Goal: Transaction & Acquisition: Purchase product/service

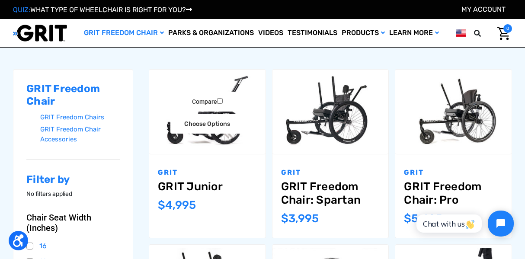
scroll to position [97, 0]
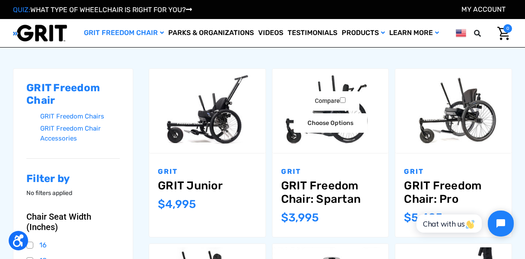
click at [334, 186] on link "GRIT Freedom Chair: Spartan" at bounding box center [330, 192] width 99 height 27
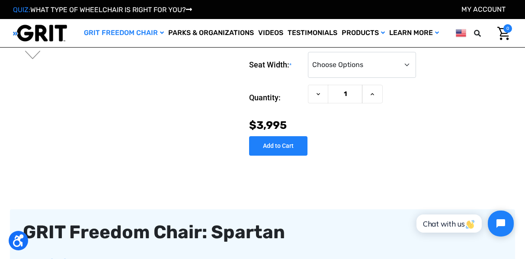
scroll to position [160, 0]
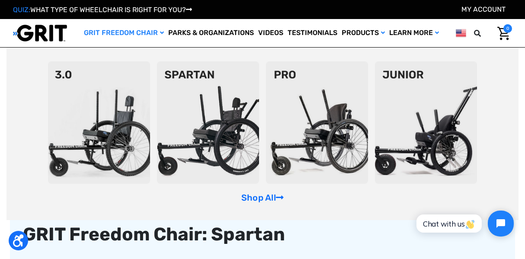
click at [188, 75] on img at bounding box center [208, 122] width 102 height 122
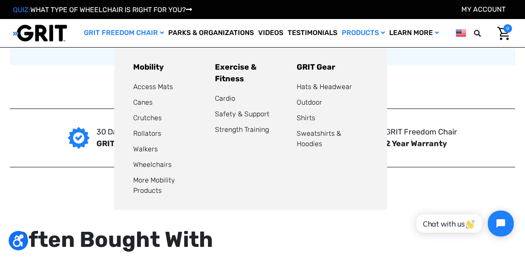
scroll to position [695, 0]
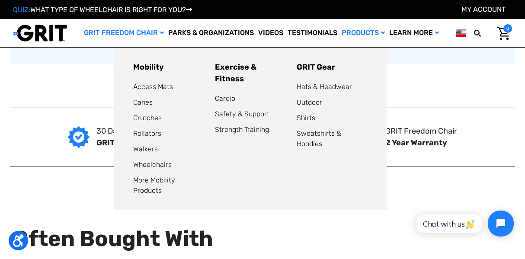
drag, startPoint x: 377, startPoint y: 26, endPoint x: 377, endPoint y: 32, distance: 6.1
click at [377, 26] on link "Products" at bounding box center [364, 33] width 48 height 28
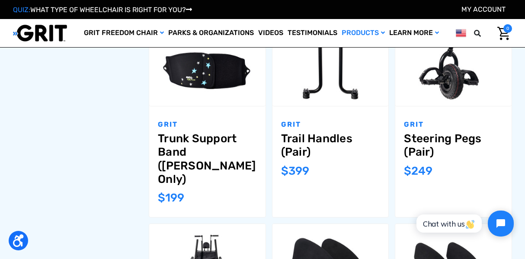
scroll to position [671, 0]
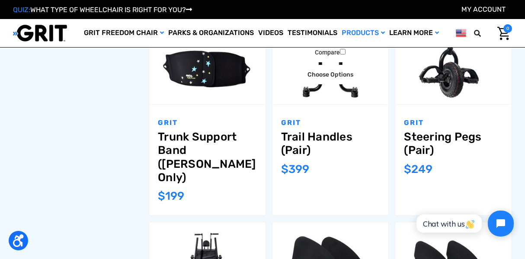
click at [319, 132] on link "Trail Handles (Pair)" at bounding box center [330, 143] width 99 height 27
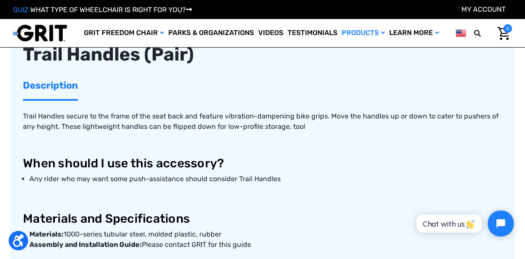
scroll to position [284, 0]
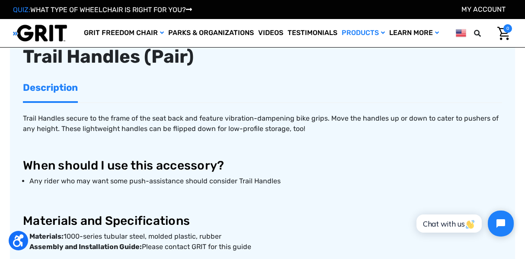
drag, startPoint x: 260, startPoint y: 152, endPoint x: 258, endPoint y: 142, distance: 10.5
click at [258, 134] on p "Trail Handles secure to the frame of the seat back and feature vibration-dampen…" at bounding box center [263, 123] width 480 height 21
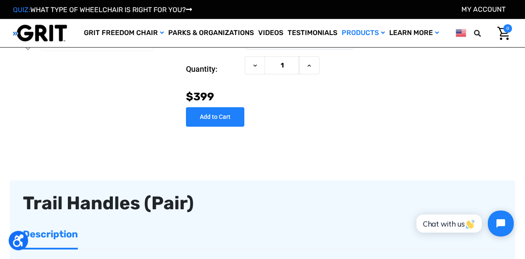
scroll to position [138, 0]
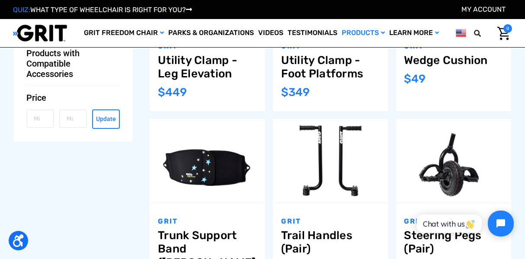
scroll to position [586, 0]
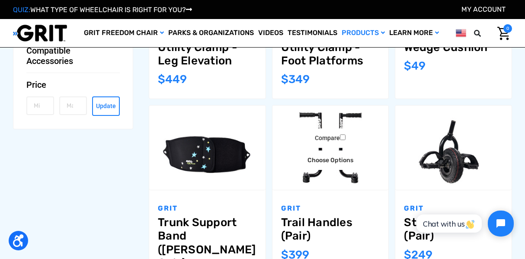
click at [313, 216] on div "GRIT Trail Handles (Pair) MSRP: Was: Now: $399" at bounding box center [331, 245] width 116 height 111
click at [335, 158] on link "Choose Options" at bounding box center [331, 160] width 74 height 19
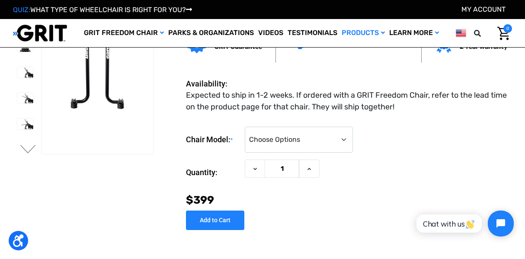
scroll to position [35, 0]
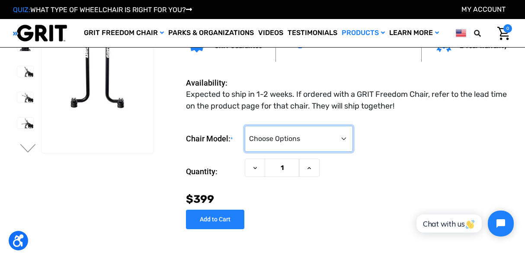
select select "186"
click option "3.0 / Spartan / KBF Active / CAF Sport" at bounding box center [0, 0] width 0 height 0
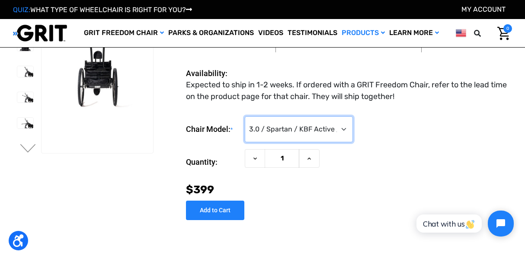
click option "3.0 / Spartan / KBF Active / CAF Sport" at bounding box center [0, 0] width 0 height 0
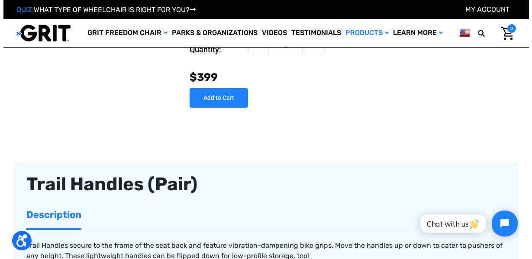
scroll to position [170, 0]
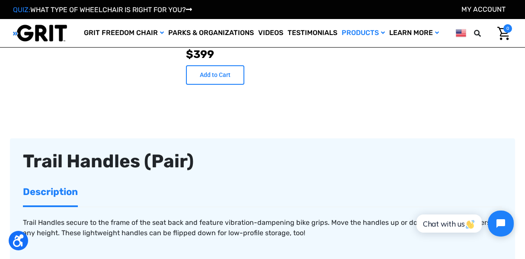
click at [213, 85] on input "Add to Cart" at bounding box center [215, 74] width 58 height 19
type input "Add to Cart"
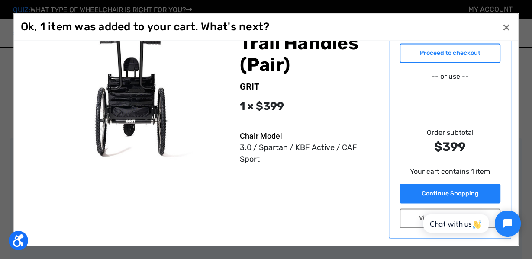
scroll to position [14, 0]
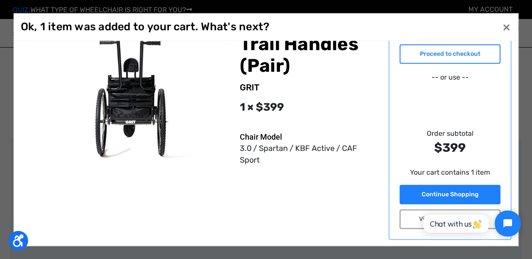
click at [441, 50] on link "Proceed to checkout" at bounding box center [449, 53] width 101 height 19
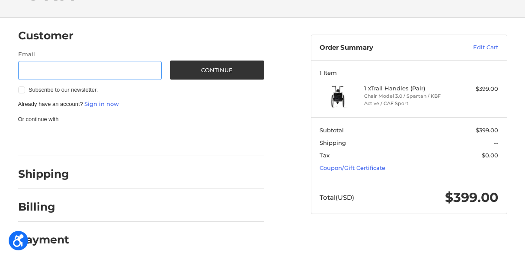
scroll to position [41, 0]
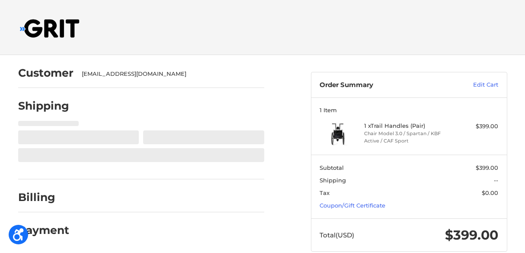
select select "US"
select select "NY"
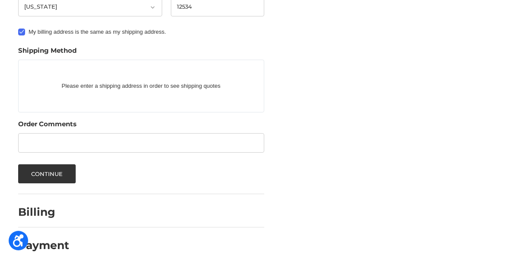
scroll to position [431, 0]
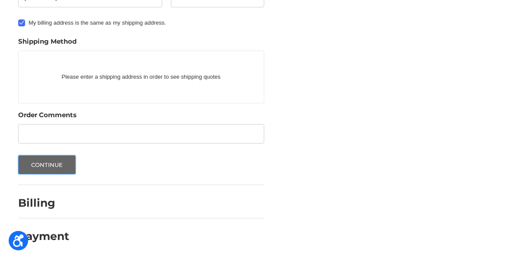
drag, startPoint x: 35, startPoint y: 169, endPoint x: 40, endPoint y: 167, distance: 6.0
click at [40, 167] on button "Continue" at bounding box center [47, 164] width 58 height 19
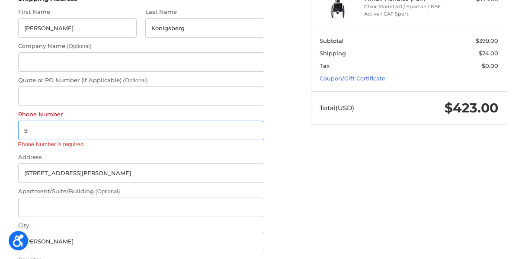
click at [45, 130] on input "9" at bounding box center [141, 130] width 246 height 19
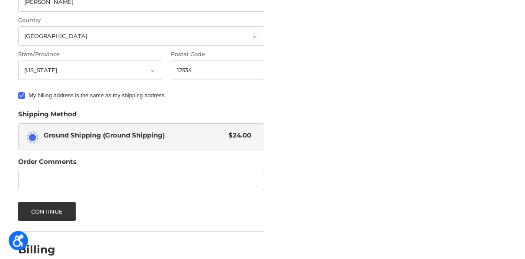
scroll to position [406, 0]
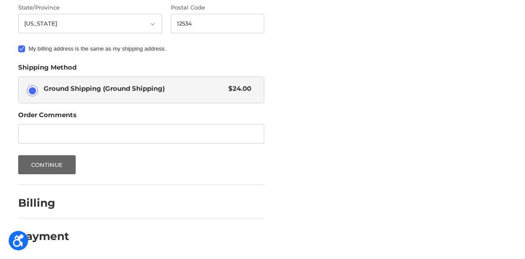
type input "9178629193"
click at [40, 166] on button "Continue" at bounding box center [47, 164] width 58 height 19
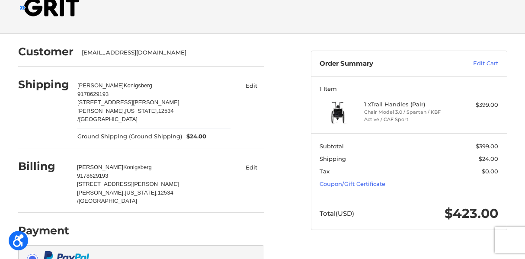
scroll to position [87, 0]
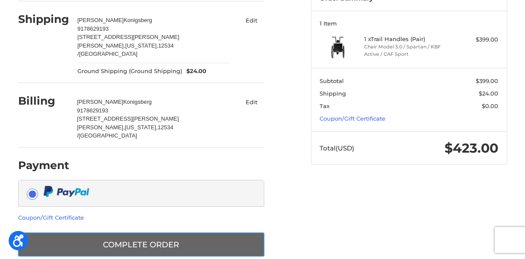
click at [200, 233] on button "Complete order" at bounding box center [141, 245] width 246 height 24
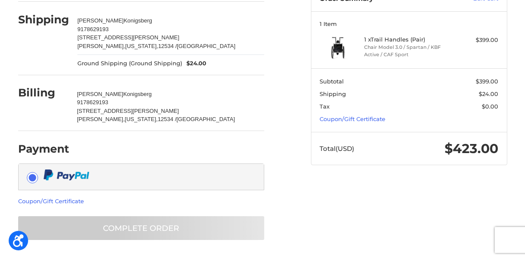
scroll to position [37, 0]
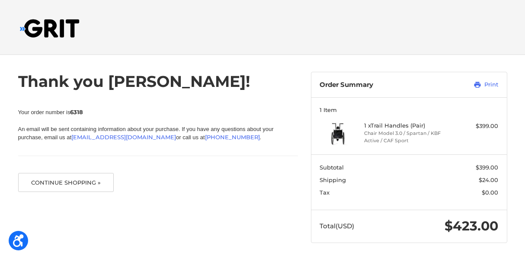
scroll to position [1, 0]
